Goal: Find specific page/section: Find specific page/section

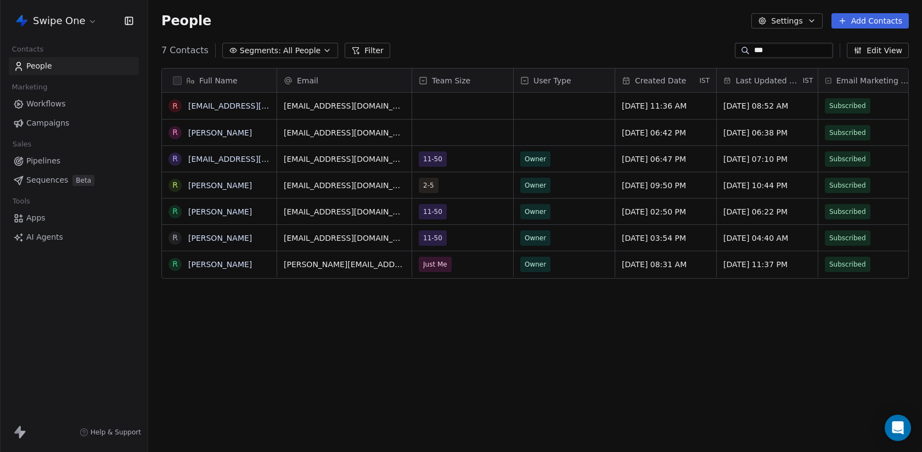
scroll to position [398, 774]
click at [48, 19] on html "Swipe One Contacts People Marketing Workflows Campaigns Sales Pipelines Sequenc…" at bounding box center [461, 226] width 922 height 452
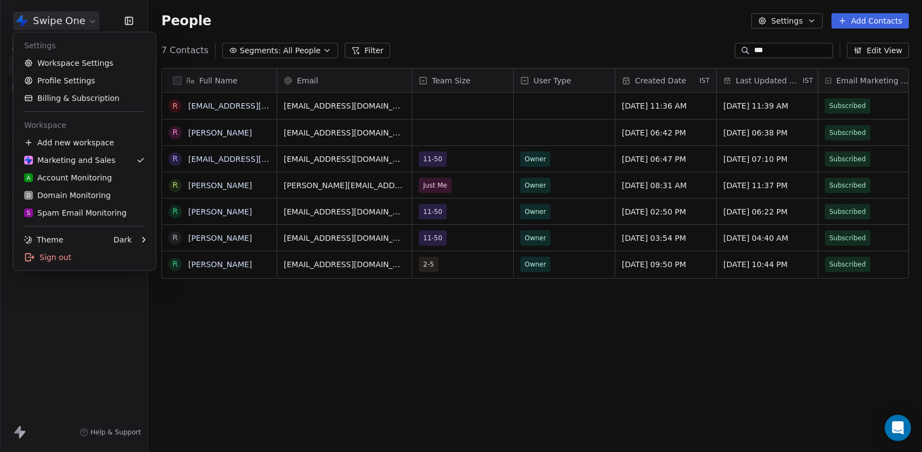
click at [267, 344] on html "Swipe One Contacts People Marketing Workflows Campaigns Sales Pipelines Sequenc…" at bounding box center [461, 226] width 922 height 452
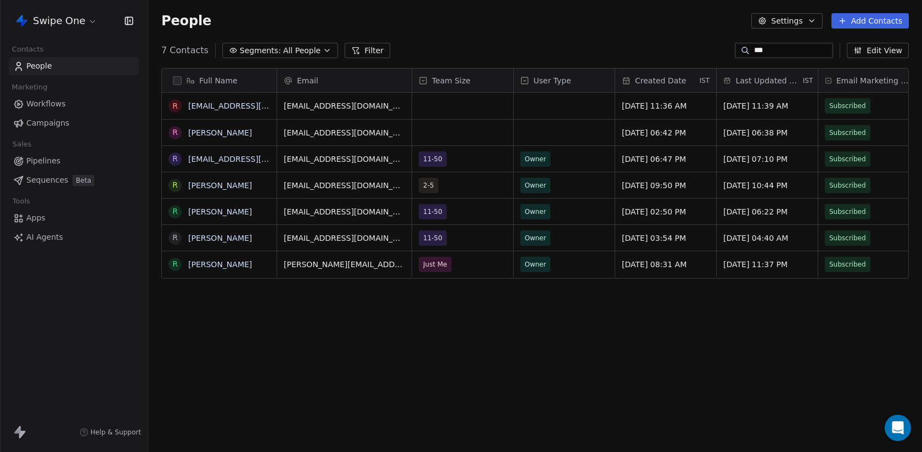
click at [58, 20] on html "Swipe One Contacts People Marketing Workflows Campaigns Sales Pipelines Sequenc…" at bounding box center [461, 226] width 922 height 452
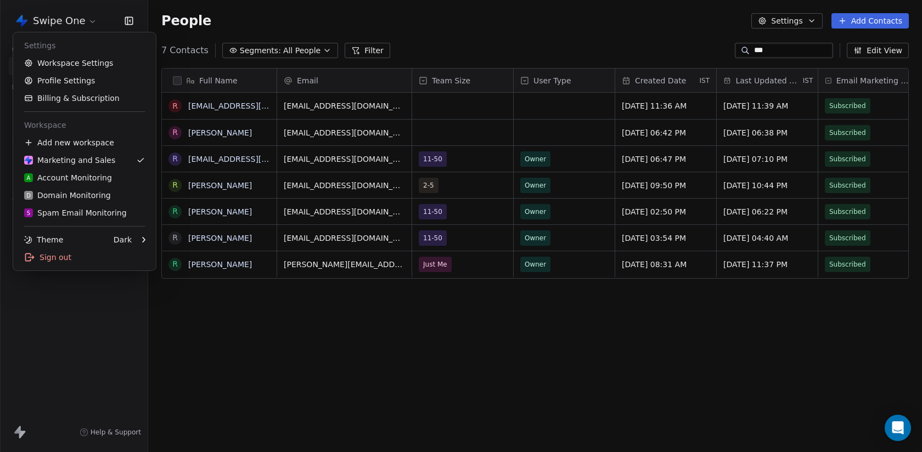
click at [187, 329] on html "Swipe One Contacts People Marketing Workflows Campaigns Sales Pipelines Sequenc…" at bounding box center [461, 226] width 922 height 452
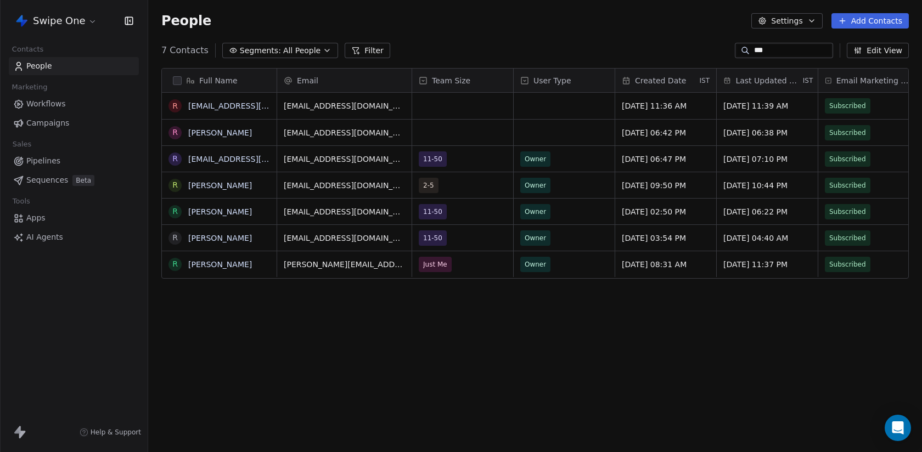
click at [54, 125] on span "Campaigns" at bounding box center [47, 123] width 43 height 12
